Goal: Task Accomplishment & Management: Manage account settings

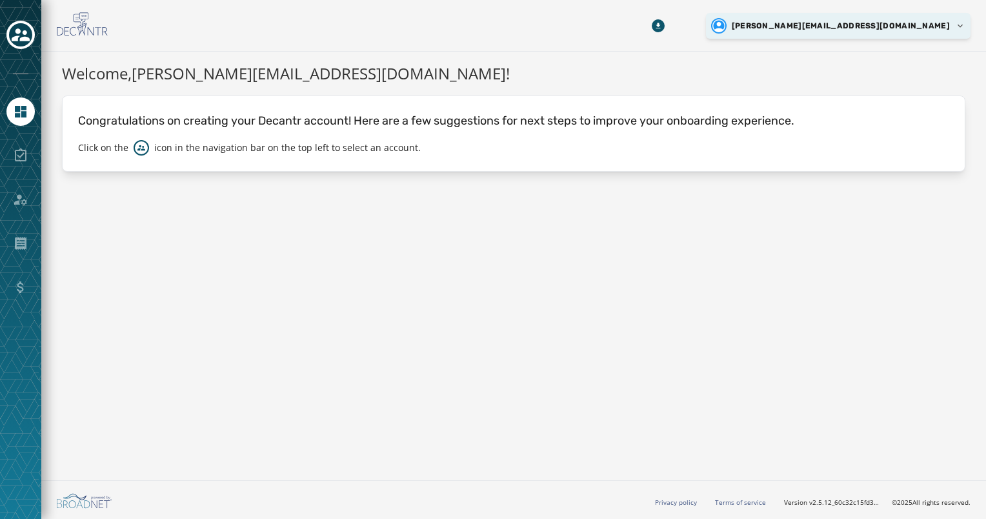
click at [905, 23] on html "Skip To Main Content [PERSON_NAME][EMAIL_ADDRESS][DOMAIN_NAME] Welcome, [PERSON…" at bounding box center [493, 259] width 986 height 519
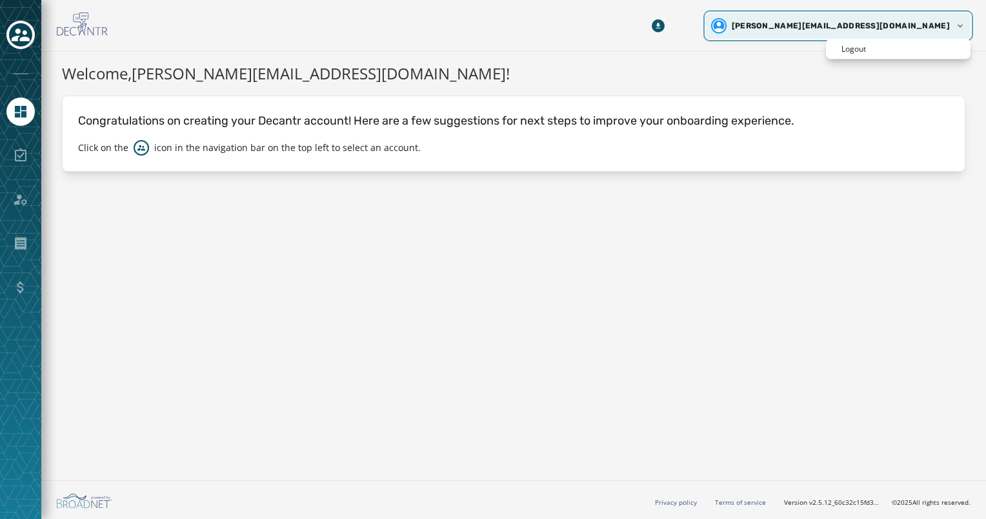
click at [905, 23] on html "Skip To Main Content [PERSON_NAME][EMAIL_ADDRESS][DOMAIN_NAME] Welcome, [PERSON…" at bounding box center [493, 259] width 986 height 519
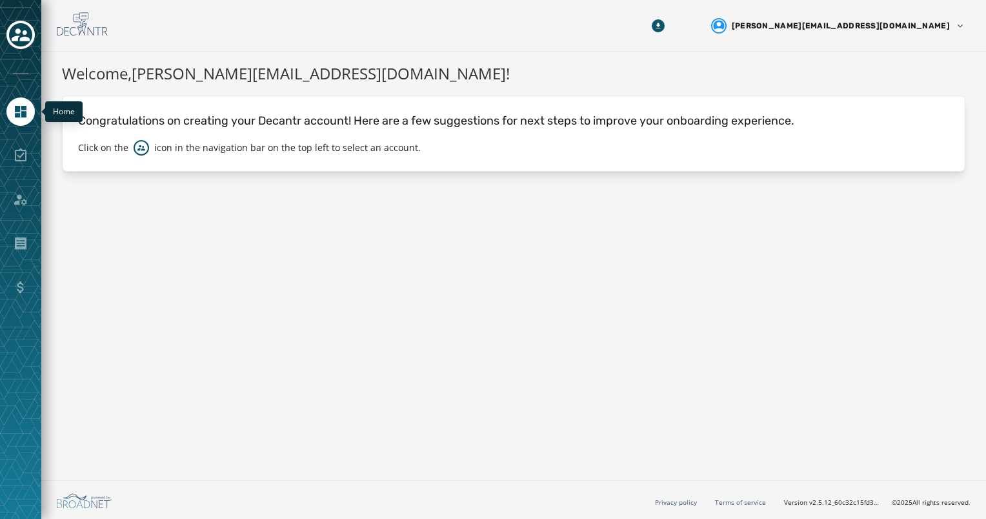
click at [21, 108] on icon "Navigate to Home" at bounding box center [21, 112] width 12 height 12
click at [19, 32] on icon "Toggle account select drawer" at bounding box center [21, 34] width 18 height 13
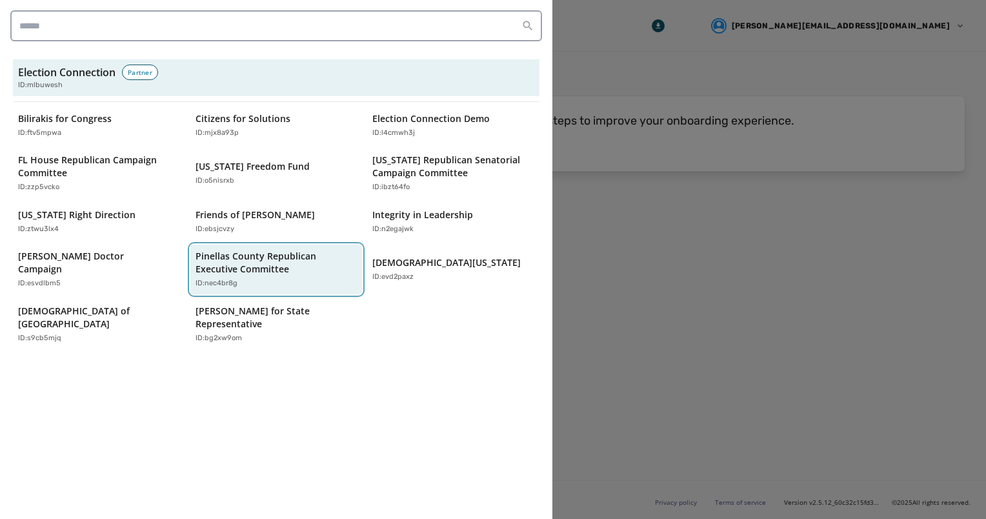
click at [233, 266] on p "Pinellas County Republican Executive Committee" at bounding box center [269, 263] width 149 height 26
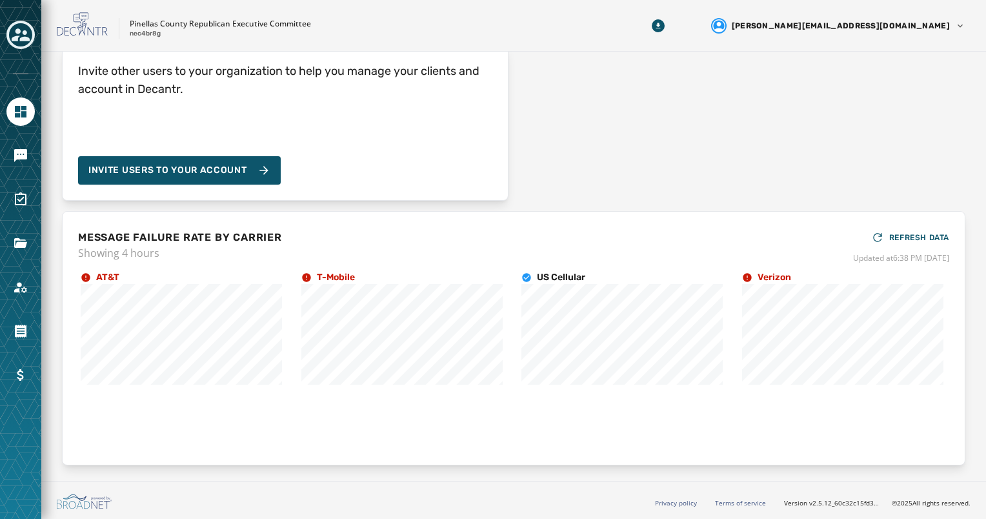
scroll to position [43, 0]
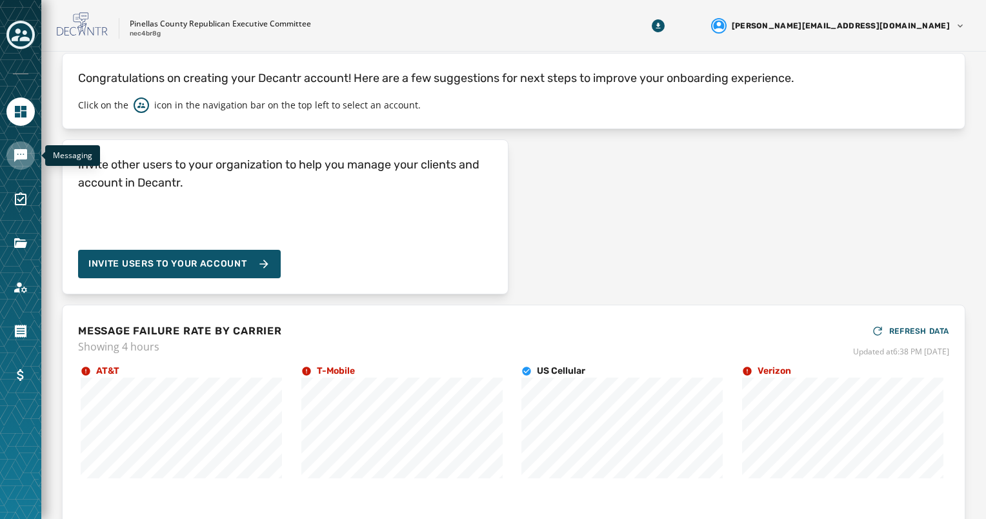
click at [24, 155] on icon "Navigate to Messaging" at bounding box center [20, 155] width 13 height 13
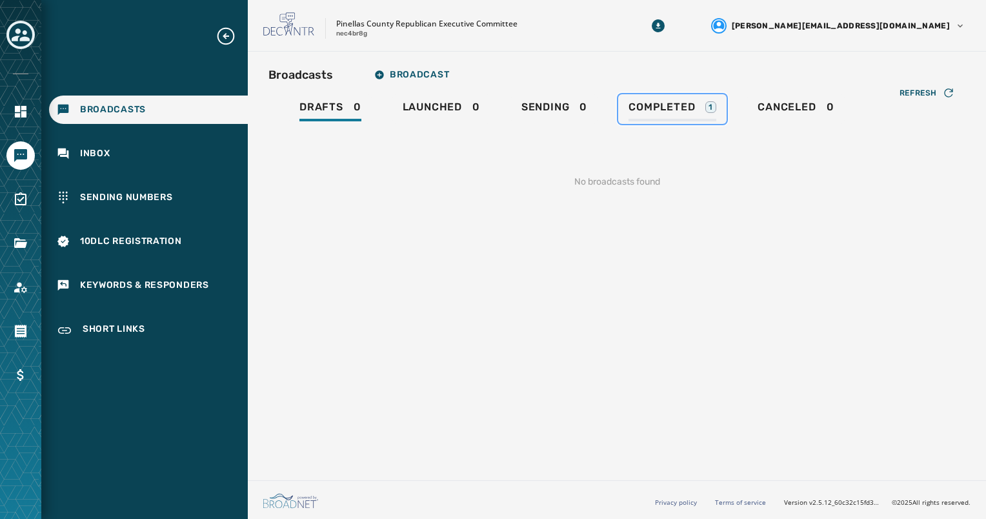
click at [673, 106] on span "Completed" at bounding box center [661, 107] width 66 height 13
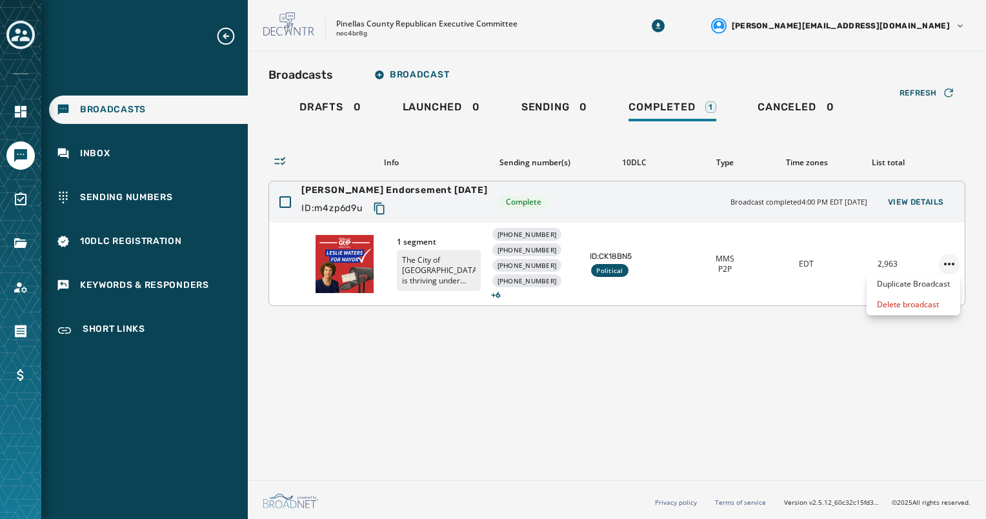
click at [952, 263] on html "Broadcasts Inbox Sending Numbers 10DLC Registration Keywords & Responders Short…" at bounding box center [493, 259] width 986 height 519
click at [919, 197] on html "Broadcasts Inbox Sending Numbers 10DLC Registration Keywords & Responders Short…" at bounding box center [493, 259] width 986 height 519
click at [921, 199] on span "View Details" at bounding box center [916, 202] width 56 height 10
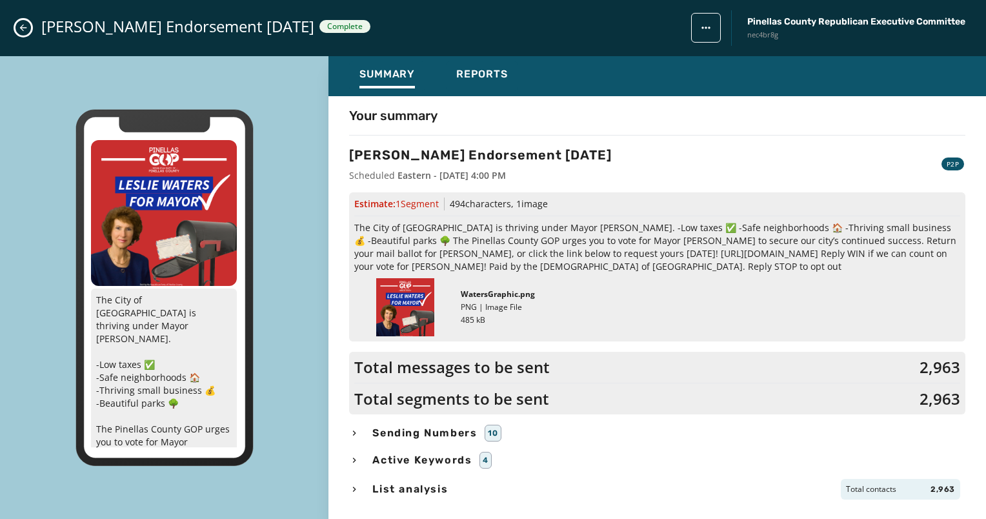
click at [354, 488] on icon "button" at bounding box center [354, 489] width 10 height 10
